Goal: Information Seeking & Learning: Find specific fact

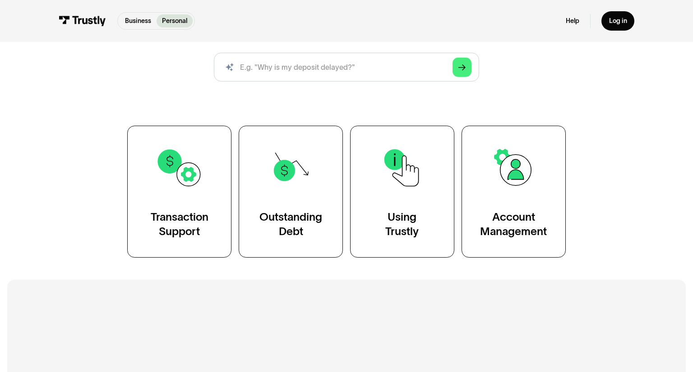
scroll to position [110, 0]
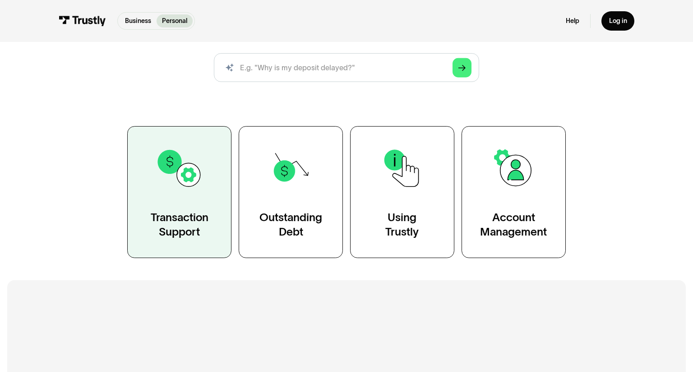
click at [192, 204] on link "Transaction Support" at bounding box center [179, 192] width 104 height 133
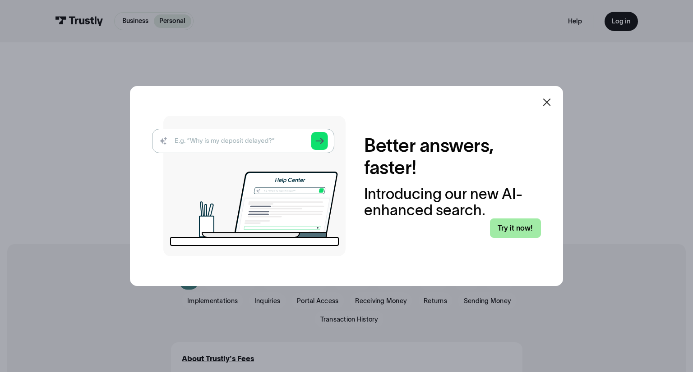
click at [512, 233] on link "Try it now!" at bounding box center [515, 228] width 51 height 19
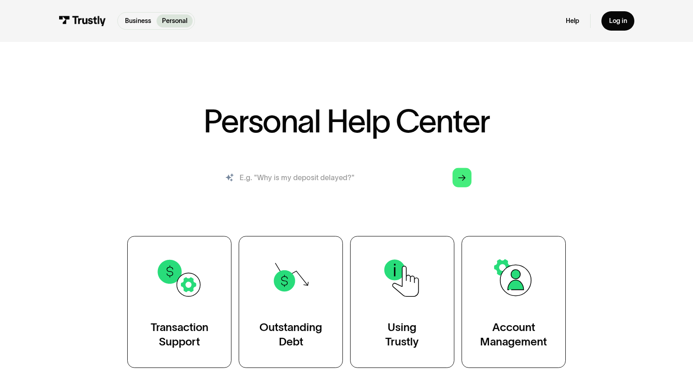
click at [292, 181] on input "search" at bounding box center [346, 177] width 265 height 29
click at [270, 177] on input "search" at bounding box center [346, 177] width 265 height 29
click at [271, 175] on input "is there a charge for tr" at bounding box center [346, 177] width 265 height 29
drag, startPoint x: 351, startPoint y: 178, endPoint x: 273, endPoint y: 179, distance: 78.0
click at [273, 179] on input "is there a ansactionscharge for tr" at bounding box center [346, 177] width 265 height 29
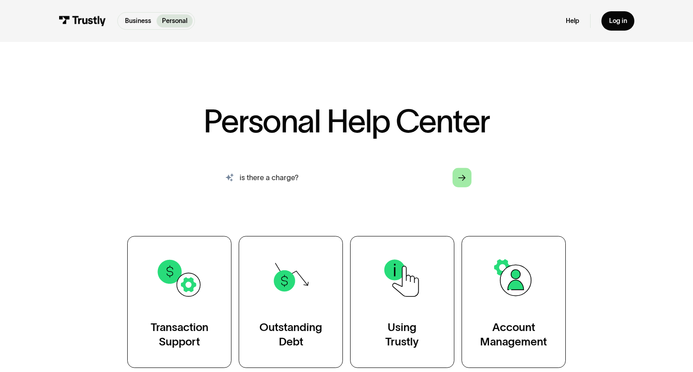
type input "is there a charge?"
click at [464, 181] on div "Arrow Right" at bounding box center [461, 177] width 7 height 7
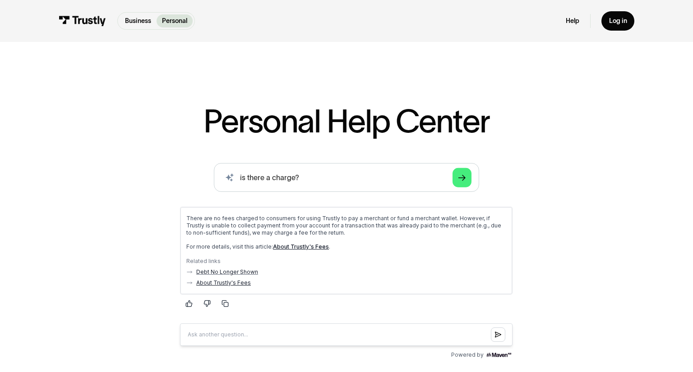
click at [240, 282] on link "About Trustly's Fees" at bounding box center [223, 282] width 55 height 7
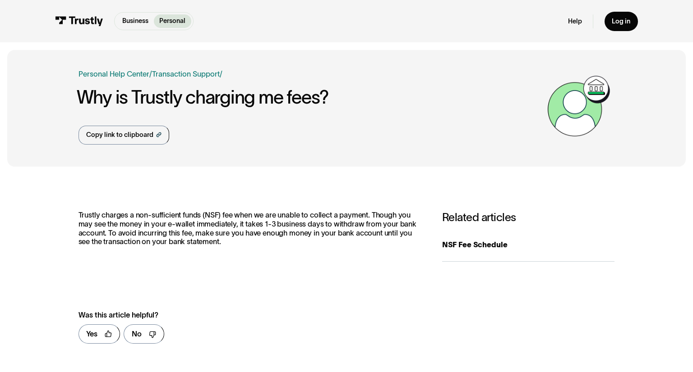
click at [192, 248] on div "Trustly charges a non-sufficient funds (NSF) fee when we are unable to collect …" at bounding box center [250, 236] width 345 height 50
click at [483, 244] on div "NSF Fee Schedule" at bounding box center [528, 244] width 173 height 11
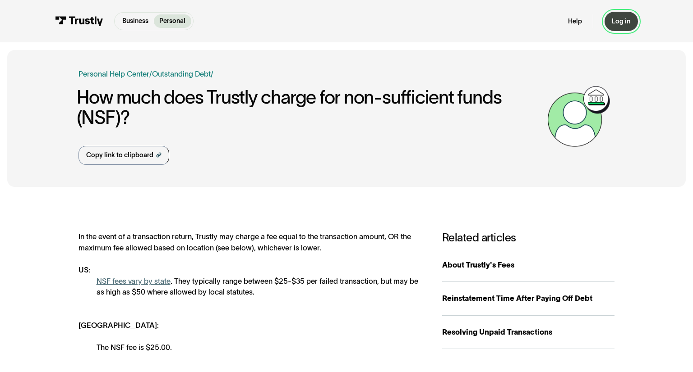
click at [622, 27] on link "Log in" at bounding box center [620, 21] width 33 height 19
